Goal: Find specific fact: Find specific fact

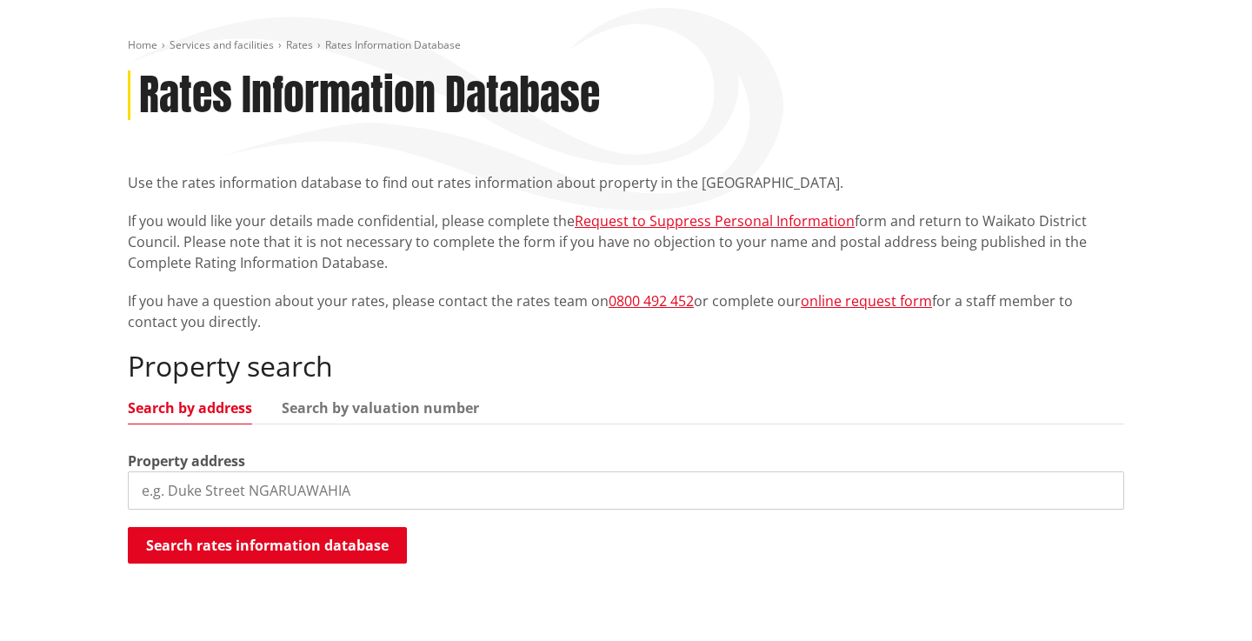
scroll to position [466, 0]
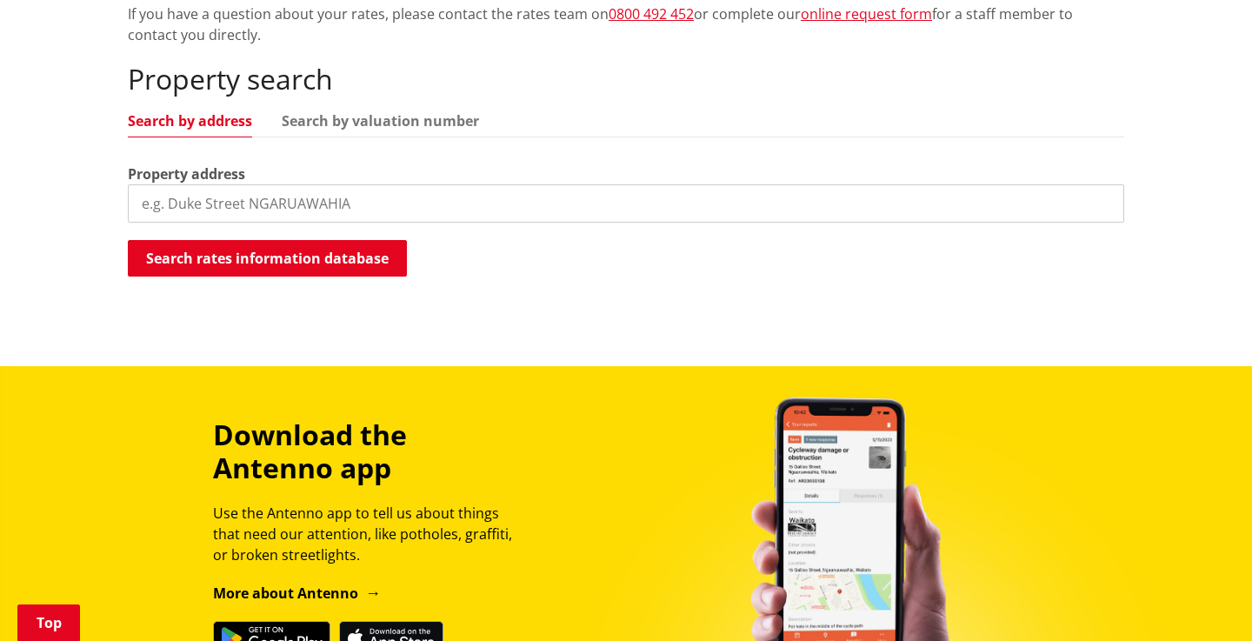
click at [460, 211] on input "search" at bounding box center [626, 203] width 997 height 38
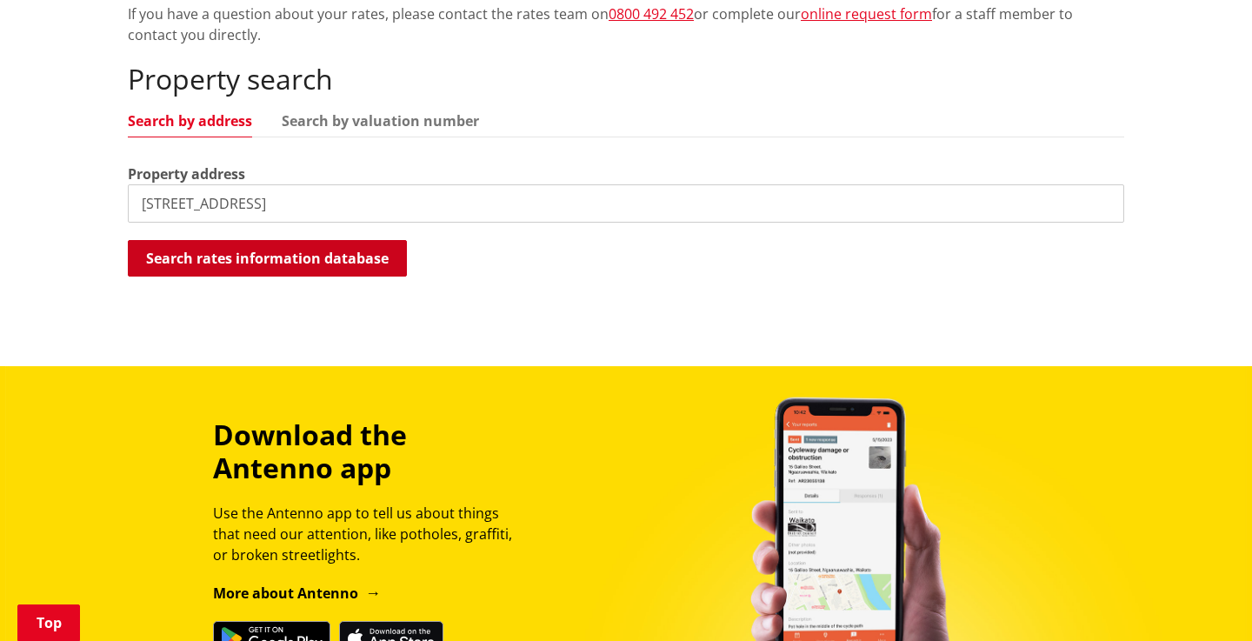
type input "32d rimu street"
click at [327, 253] on button "Search rates information database" at bounding box center [267, 258] width 279 height 37
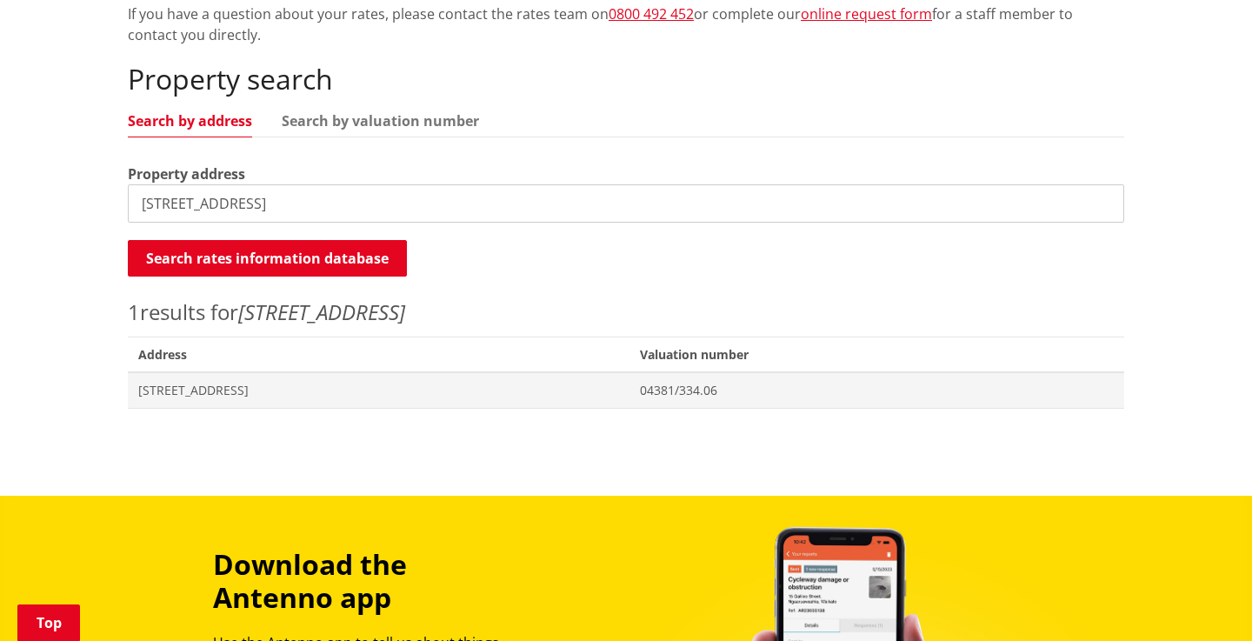
click at [267, 369] on span "Address" at bounding box center [379, 355] width 502 height 36
click at [259, 390] on span "[STREET_ADDRESS]" at bounding box center [378, 390] width 481 height 17
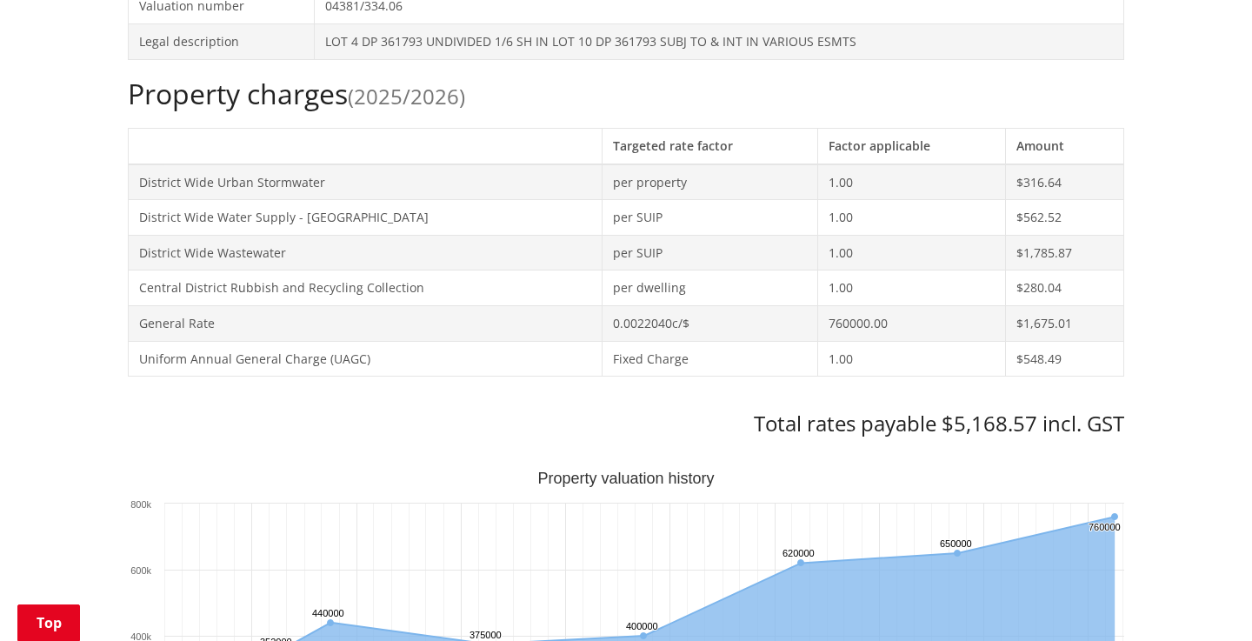
scroll to position [686, 0]
